Goal: Information Seeking & Learning: Check status

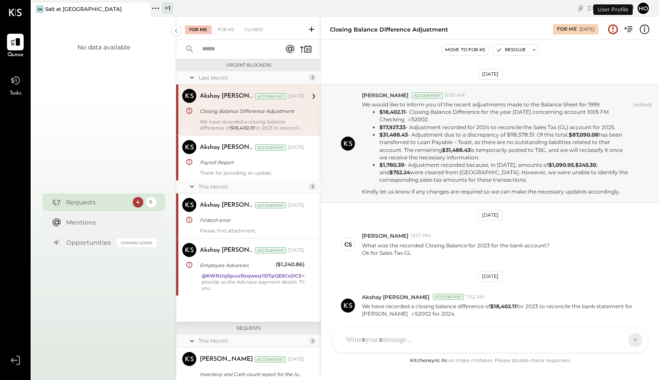
scroll to position [33, 0]
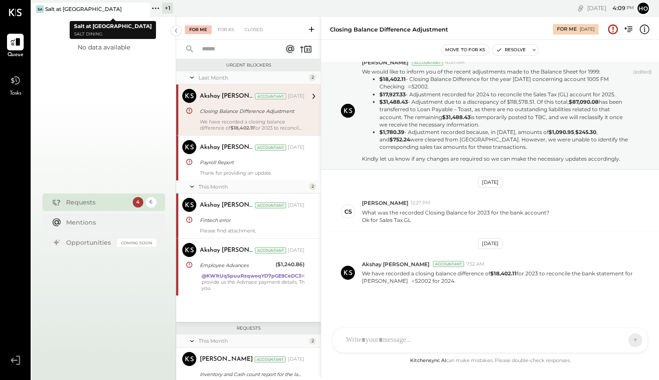
click at [71, 10] on div "Salt at [GEOGRAPHIC_DATA]" at bounding box center [83, 8] width 77 height 7
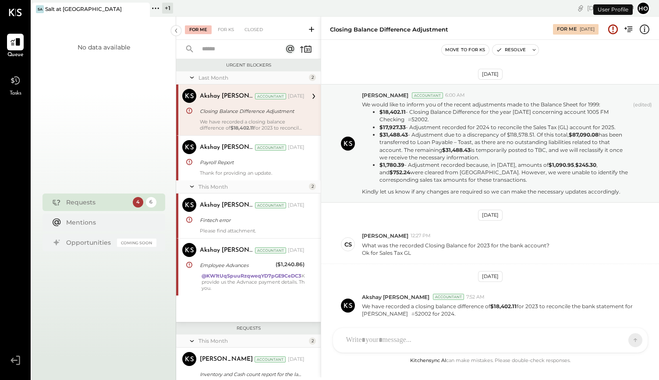
scroll to position [33, 0]
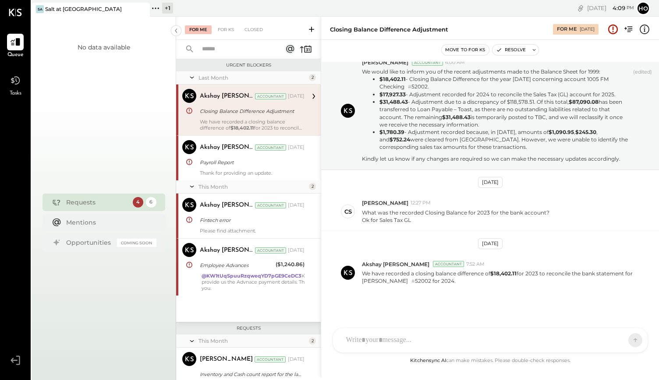
click at [158, 7] on icon at bounding box center [155, 8] width 11 height 11
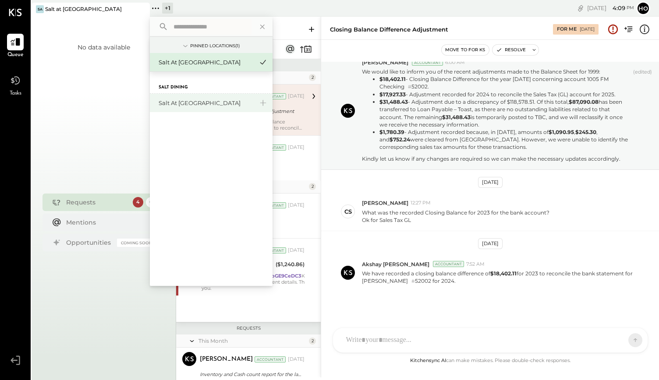
click at [183, 108] on div "Salt at [GEOGRAPHIC_DATA]" at bounding box center [211, 103] width 123 height 18
click at [183, 102] on div "Salt at [GEOGRAPHIC_DATA]" at bounding box center [206, 103] width 95 height 8
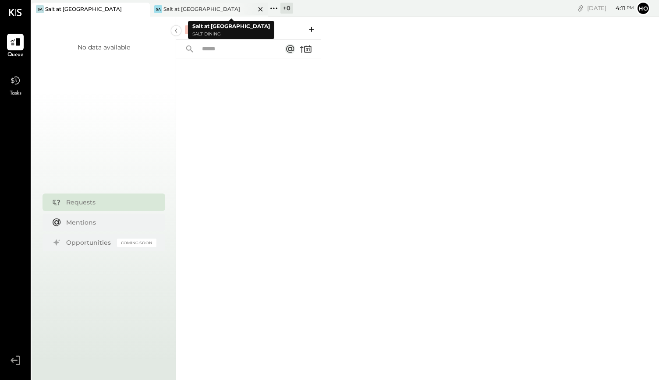
click at [176, 7] on div "Salt at [GEOGRAPHIC_DATA]" at bounding box center [201, 8] width 77 height 7
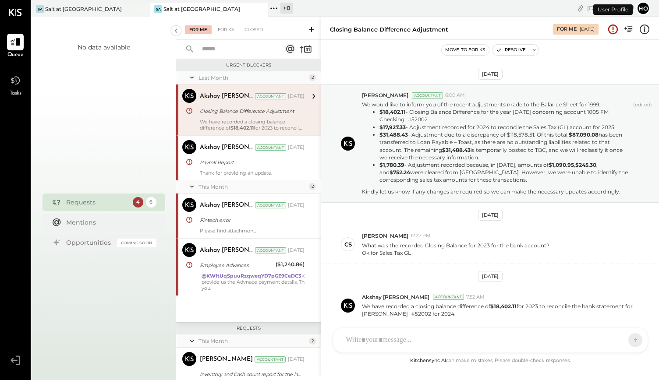
scroll to position [33, 0]
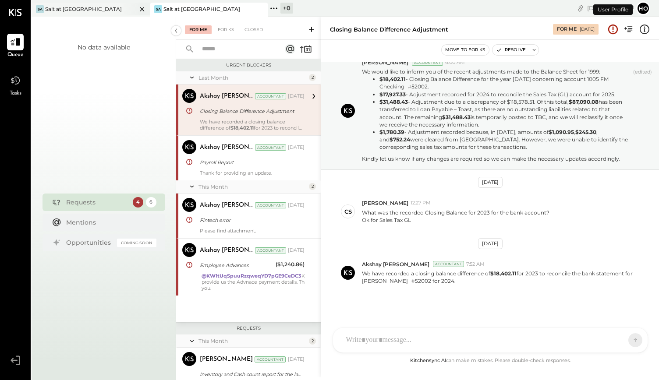
click at [74, 9] on div "Salt at [GEOGRAPHIC_DATA]" at bounding box center [83, 8] width 77 height 7
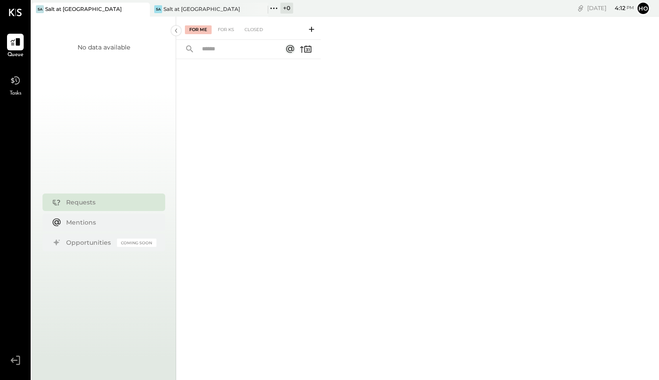
click at [642, 6] on button "Ho" at bounding box center [643, 8] width 14 height 14
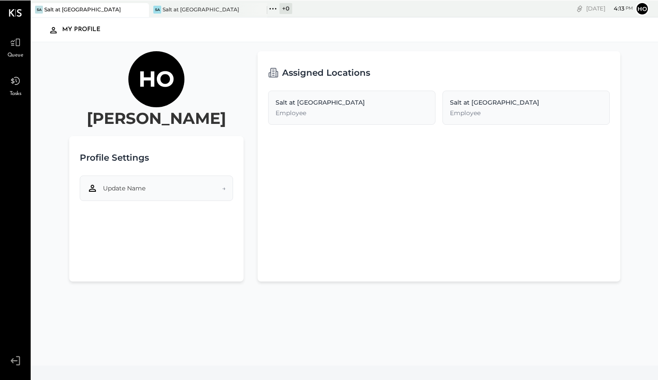
click at [188, 186] on button "Update Name →" at bounding box center [156, 187] width 153 height 25
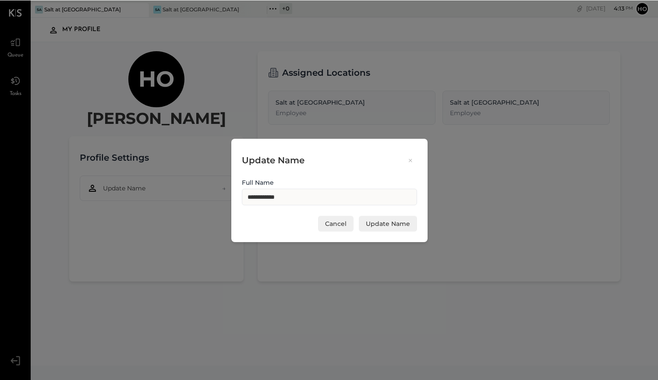
click at [409, 160] on icon at bounding box center [411, 160] width 4 height 3
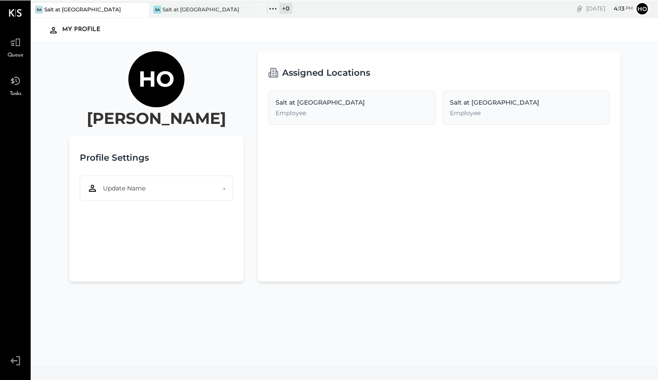
click at [14, 14] on icon at bounding box center [15, 12] width 13 height 7
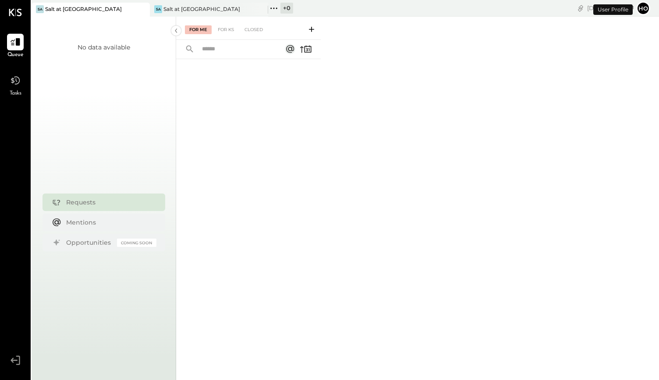
click at [642, 9] on button "Ho" at bounding box center [643, 8] width 14 height 14
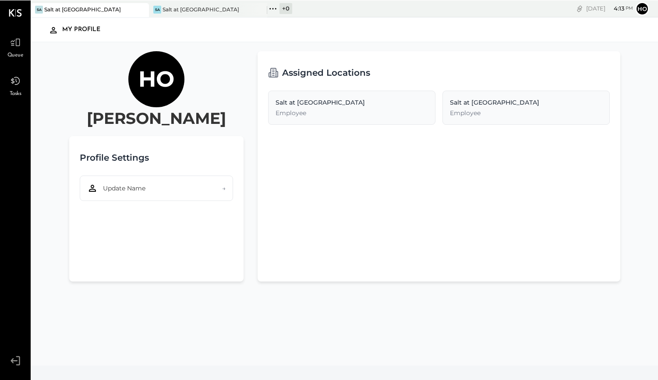
click at [18, 361] on icon at bounding box center [14, 360] width 7 height 5
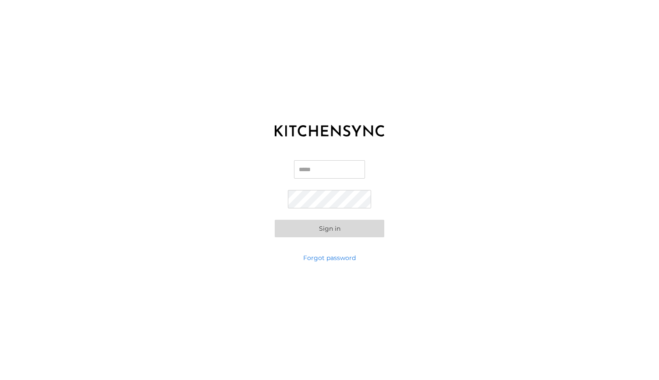
type input "**********"
click at [326, 233] on button "Sign in" at bounding box center [330, 229] width 110 height 18
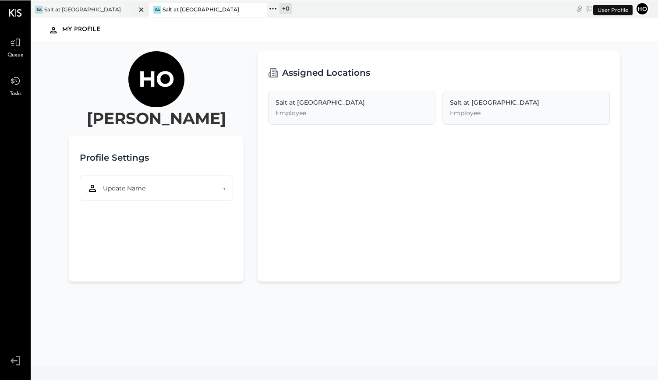
click at [81, 12] on div "Sa Salt at Geist" at bounding box center [83, 9] width 105 height 8
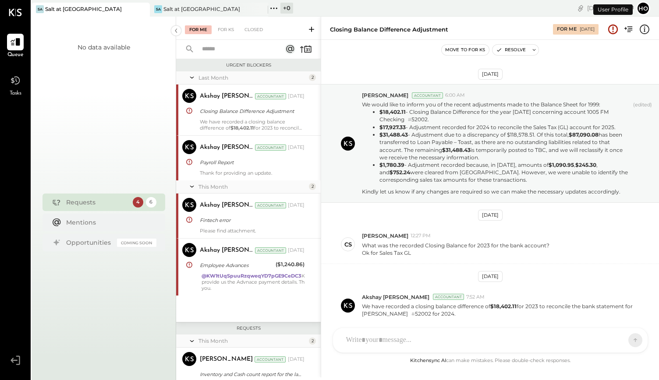
scroll to position [33, 0]
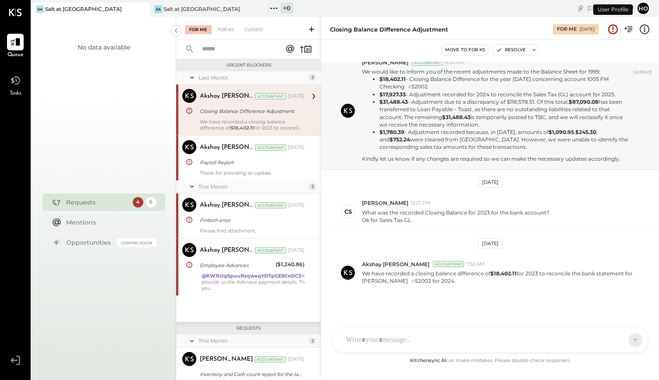
click at [15, 91] on span "Tasks" at bounding box center [16, 94] width 12 height 8
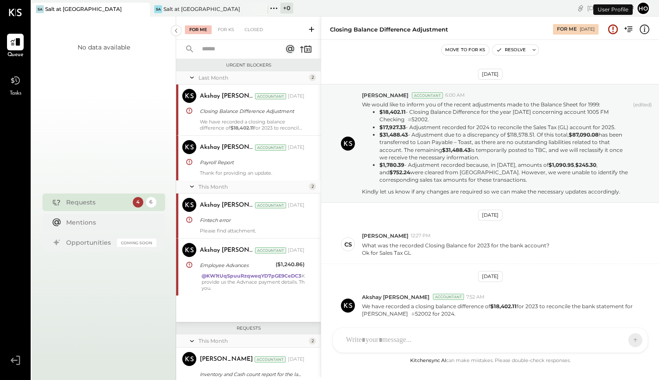
scroll to position [33, 0]
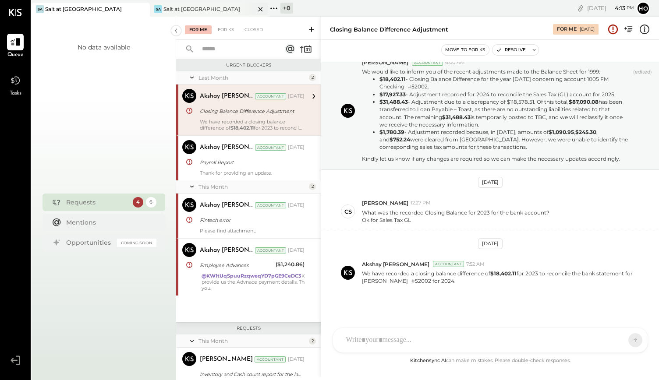
click at [197, 6] on div "Salt at [GEOGRAPHIC_DATA]" at bounding box center [201, 8] width 77 height 7
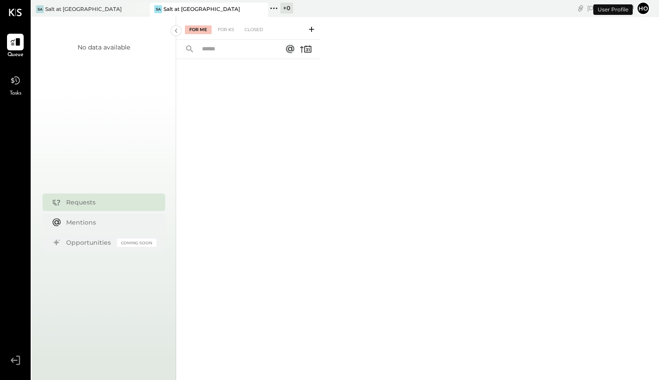
click at [645, 7] on button "Ho" at bounding box center [643, 8] width 14 height 14
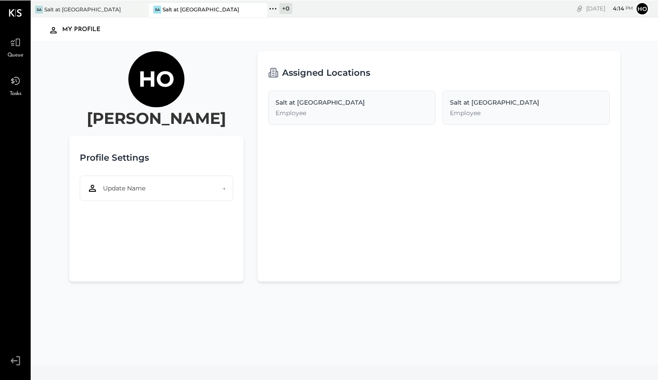
click at [17, 362] on icon at bounding box center [15, 360] width 16 height 13
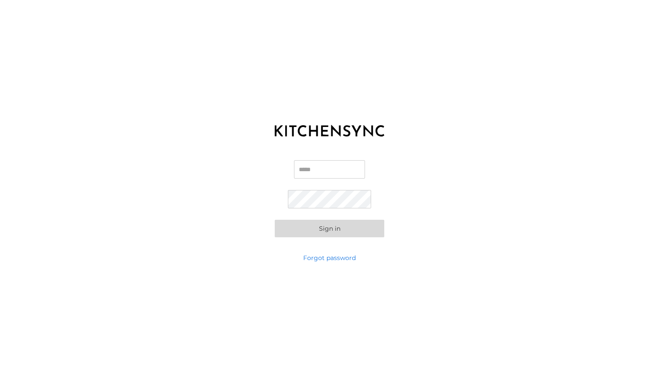
type input "**********"
click at [317, 228] on button "Sign in" at bounding box center [330, 229] width 110 height 18
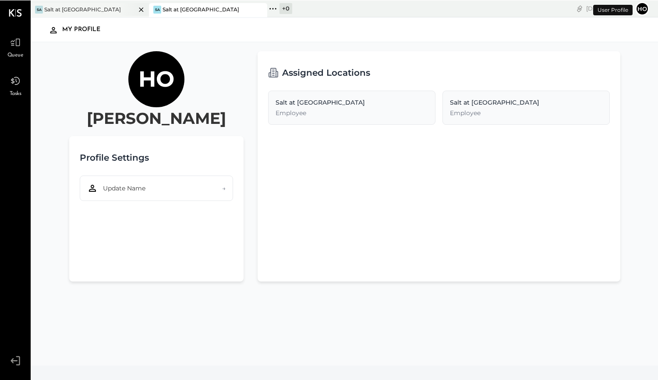
click at [81, 4] on div "Sa Salt at [GEOGRAPHIC_DATA]" at bounding box center [90, 10] width 118 height 14
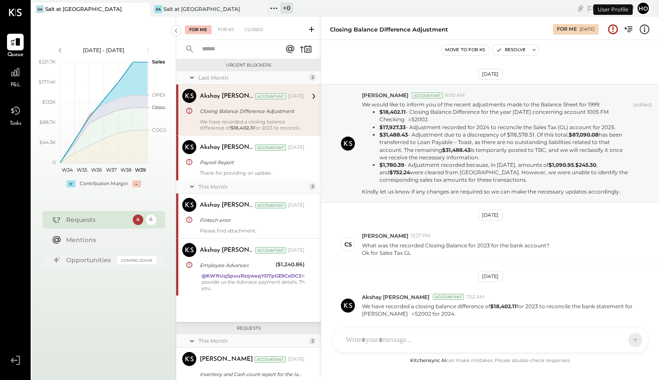
scroll to position [33, 0]
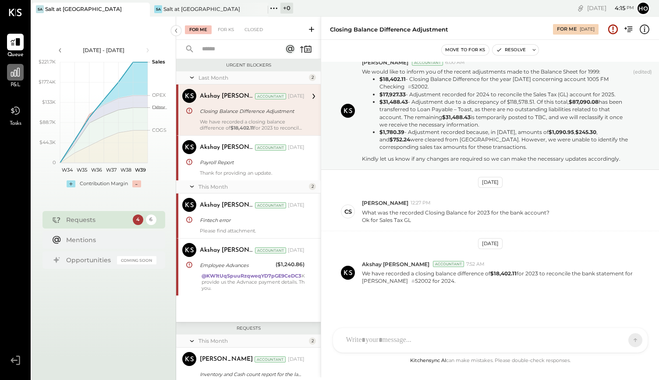
click at [15, 78] on div at bounding box center [15, 72] width 17 height 17
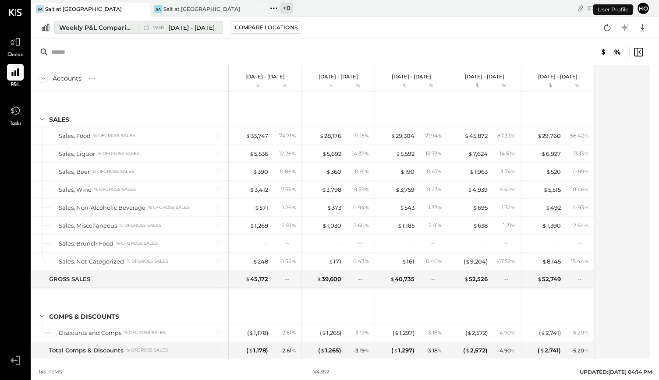
click at [119, 29] on div "Weekly P&L Comparison" at bounding box center [96, 27] width 74 height 9
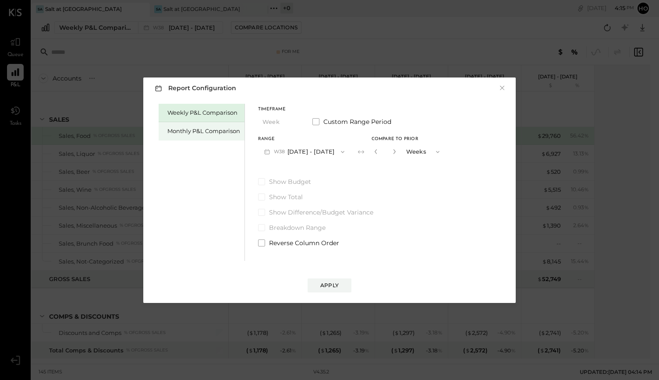
click at [215, 136] on div "Monthly P&L Comparison" at bounding box center [202, 131] width 86 height 18
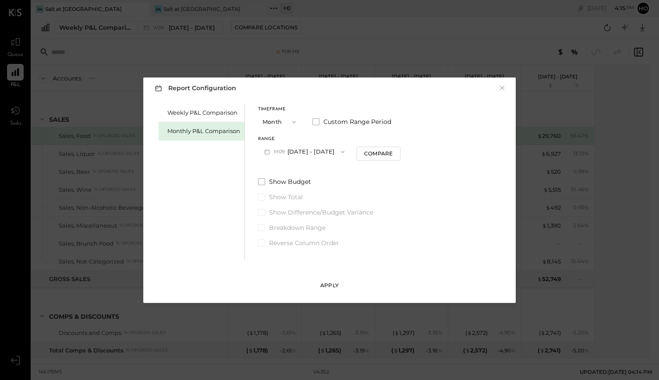
click at [327, 282] on div "Apply" at bounding box center [329, 285] width 18 height 7
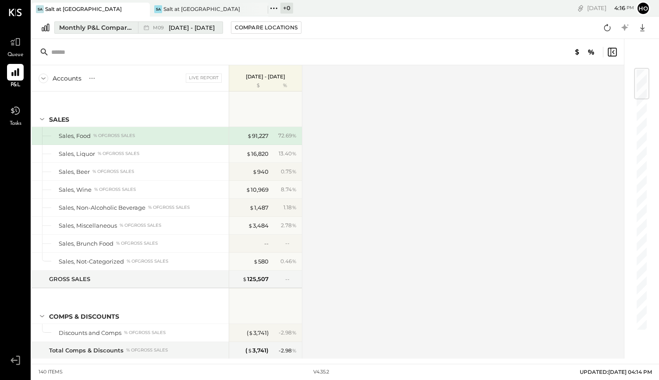
click at [113, 25] on div "Monthly P&L Comparison" at bounding box center [96, 27] width 74 height 9
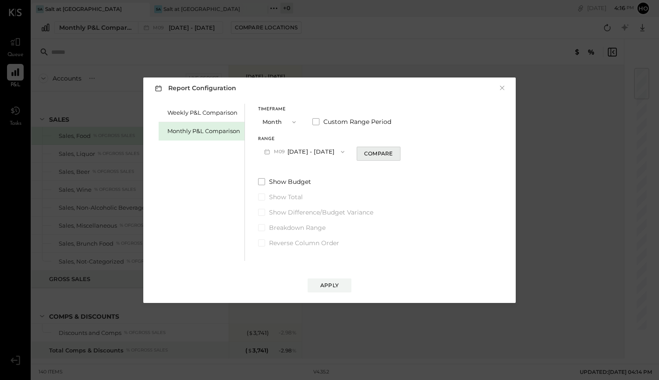
click at [386, 156] on div "Compare" at bounding box center [378, 153] width 28 height 7
click at [503, 89] on button "×" at bounding box center [502, 88] width 8 height 9
